Goal: Information Seeking & Learning: Find specific fact

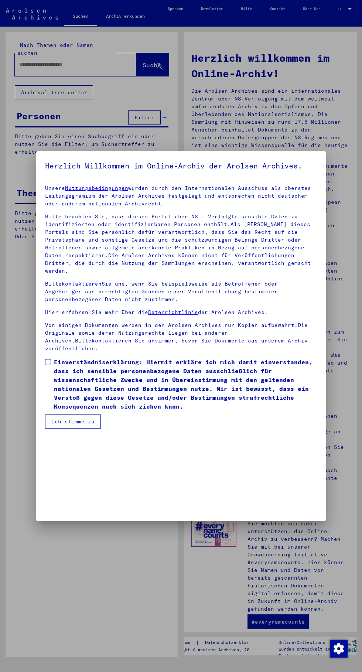
scroll to position [174, 0]
click at [50, 365] on span at bounding box center [48, 362] width 6 height 6
click at [82, 411] on span "Einverständniserklärung: Hiermit erkläre ich mich damit einverstanden, dass ich…" at bounding box center [185, 383] width 263 height 53
click at [77, 428] on button "Ich stimme zu" at bounding box center [73, 421] width 56 height 14
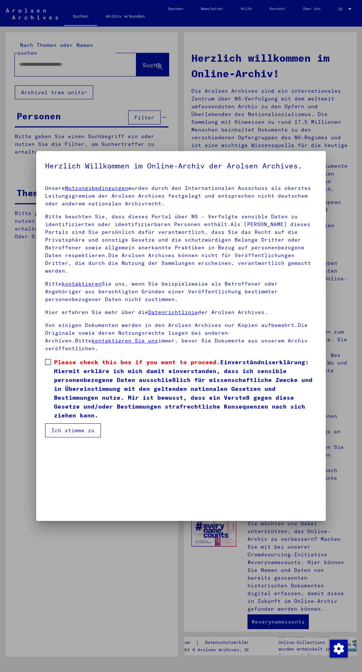
click at [62, 366] on span "Please check this box if you want to proceed." at bounding box center [137, 361] width 166 height 7
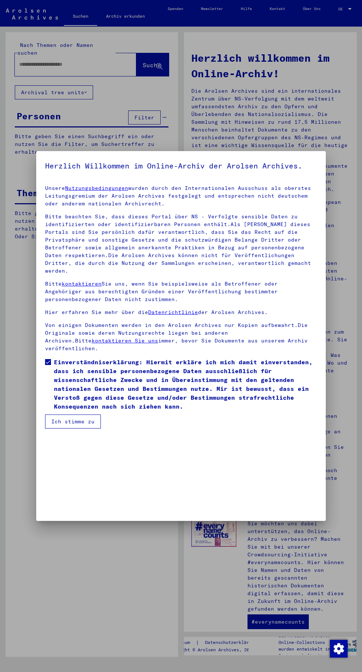
click at [84, 428] on button "Ich stimme zu" at bounding box center [73, 421] width 56 height 14
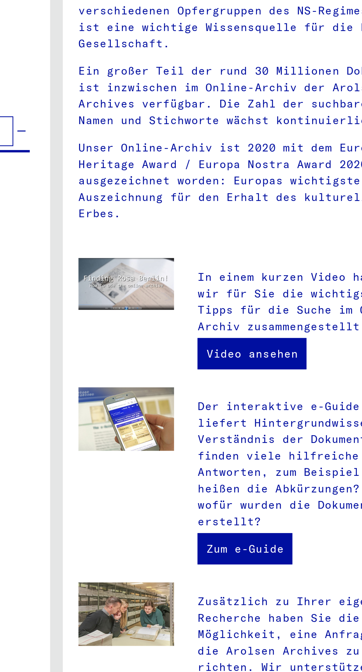
scroll to position [0, 0]
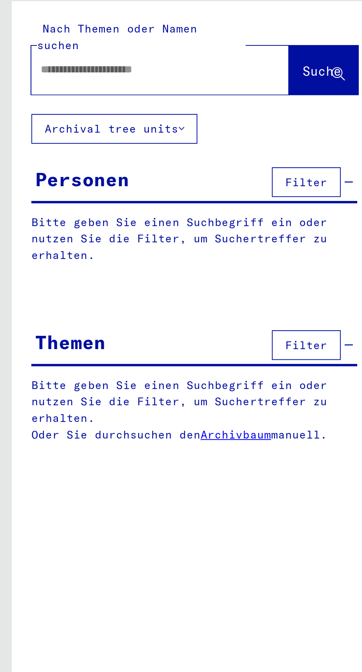
click at [26, 61] on input "text" at bounding box center [66, 65] width 95 height 8
click at [156, 61] on span "Suche" at bounding box center [152, 64] width 18 height 7
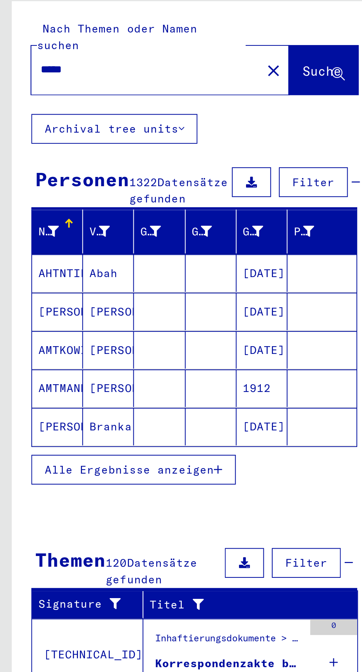
click at [85, 252] on span "Alle Ergebnisse anzeigen" at bounding box center [61, 253] width 80 height 7
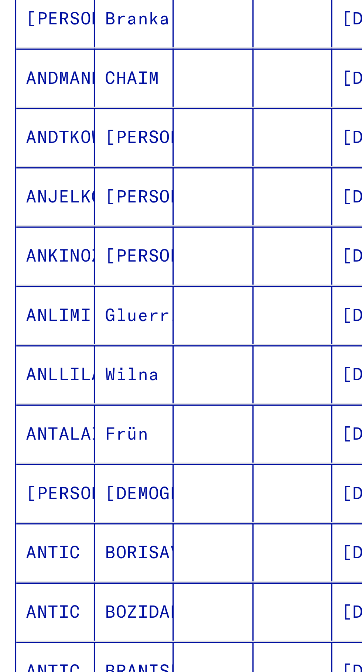
scroll to position [0, 1]
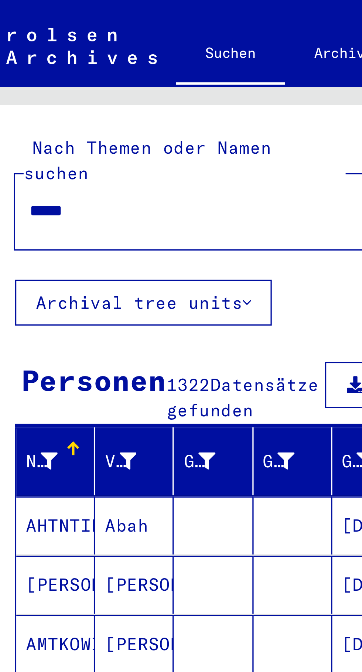
click at [47, 61] on input "*****" at bounding box center [66, 65] width 95 height 8
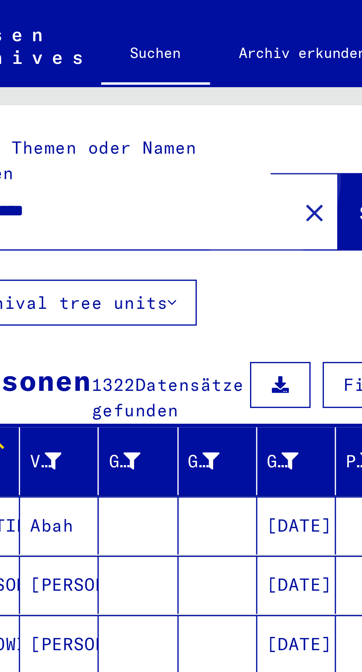
type input "**********"
click at [143, 61] on span "Suche" at bounding box center [152, 64] width 18 height 7
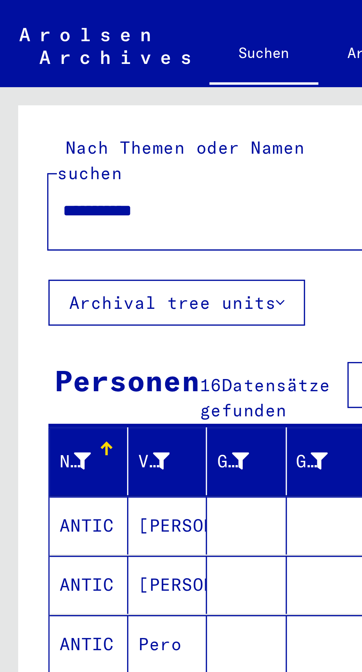
scroll to position [41, 0]
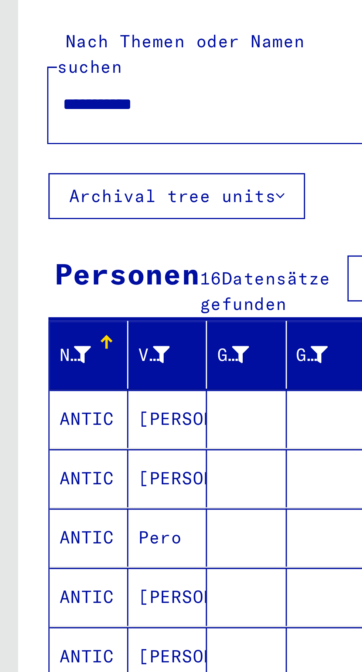
click at [38, 151] on mat-cell "ANTIC" at bounding box center [27, 160] width 24 height 18
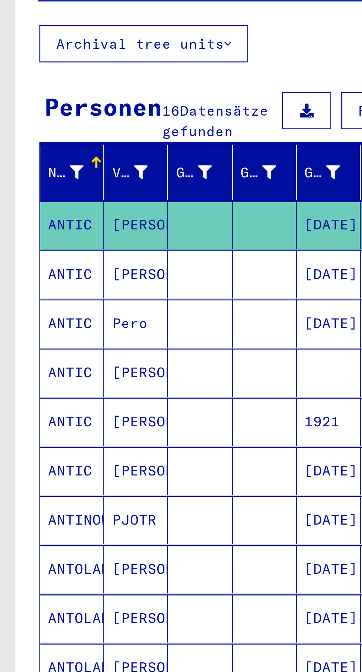
scroll to position [2, 0]
click at [54, 170] on mat-cell "[PERSON_NAME]" at bounding box center [51, 179] width 24 height 18
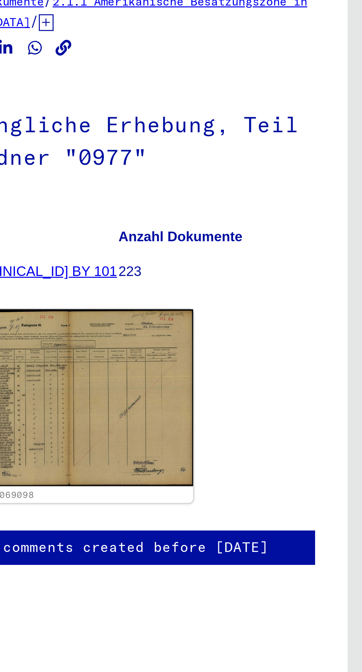
scroll to position [2, 0]
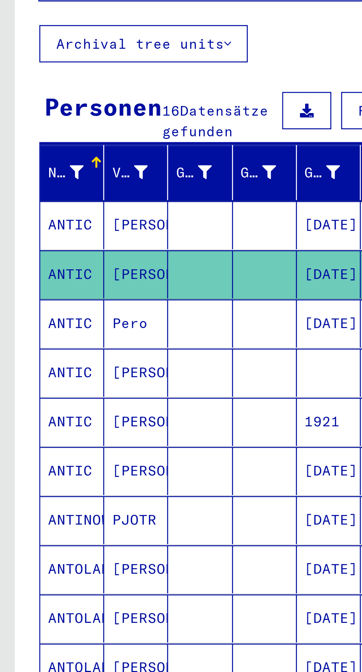
click at [51, 188] on mat-cell "Pero" at bounding box center [51, 197] width 24 height 18
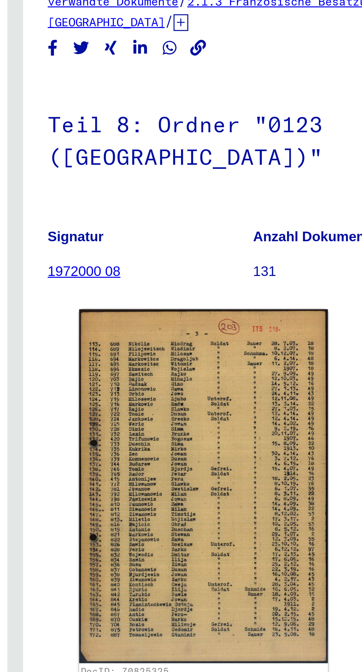
scroll to position [2, 0]
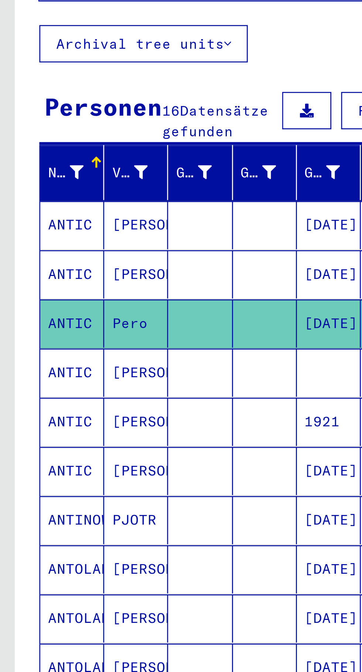
click at [58, 210] on mat-cell "[PERSON_NAME]" at bounding box center [51, 216] width 24 height 18
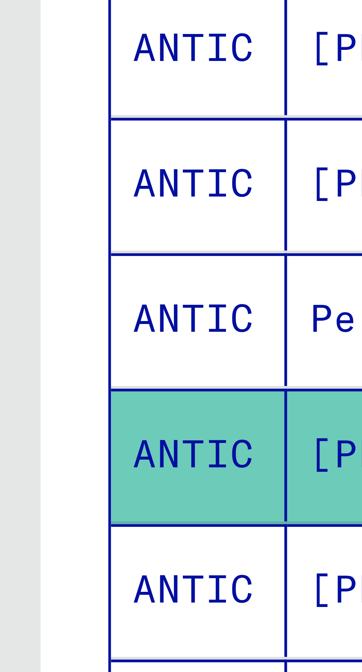
scroll to position [33, 1]
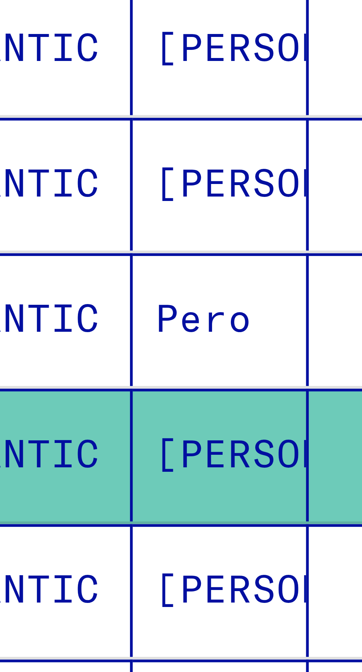
click at [52, 225] on mat-cell "[PERSON_NAME]" at bounding box center [51, 234] width 24 height 18
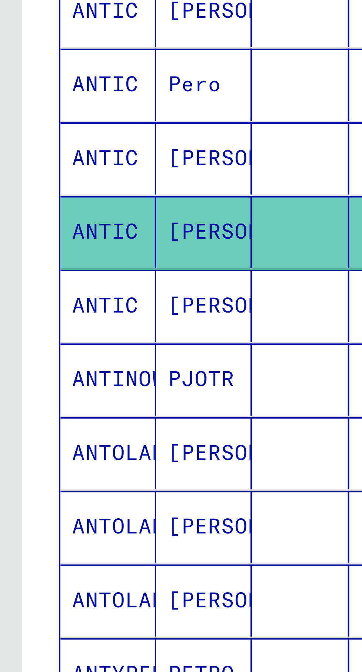
click at [49, 246] on mat-cell "[PERSON_NAME]" at bounding box center [51, 253] width 24 height 18
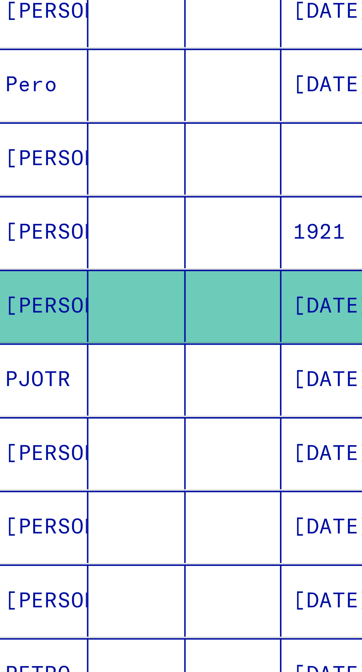
scroll to position [0, 1]
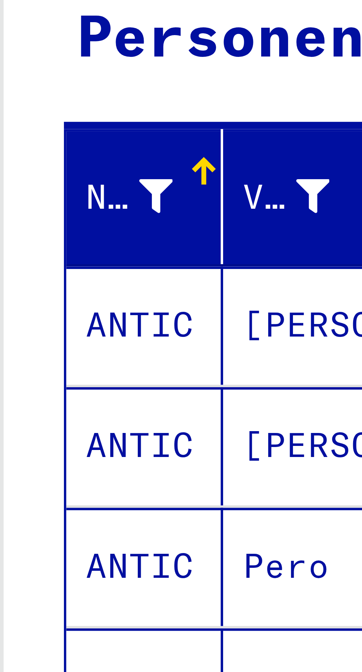
click at [46, 151] on mat-cell "[PERSON_NAME]" at bounding box center [51, 160] width 24 height 18
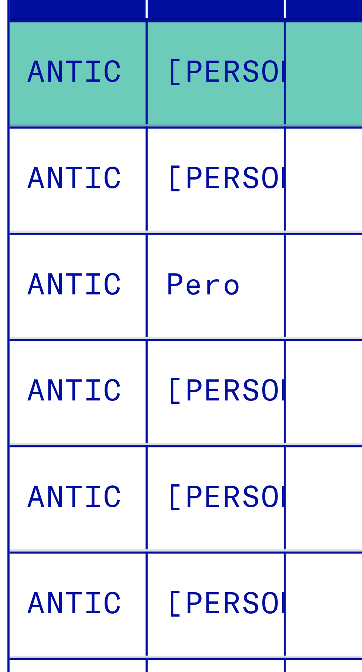
scroll to position [0, 1]
click at [53, 173] on mat-cell "[PERSON_NAME]" at bounding box center [51, 179] width 24 height 18
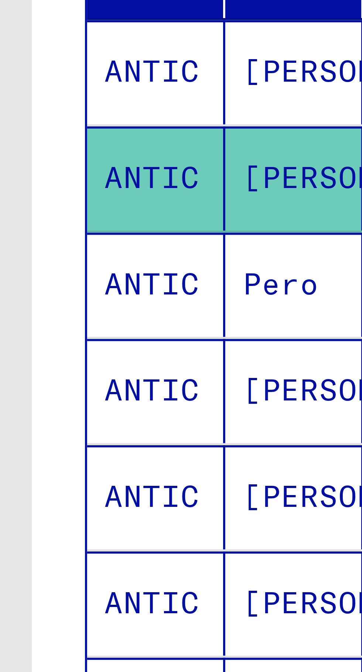
scroll to position [7, 1]
